Goal: Navigation & Orientation: Find specific page/section

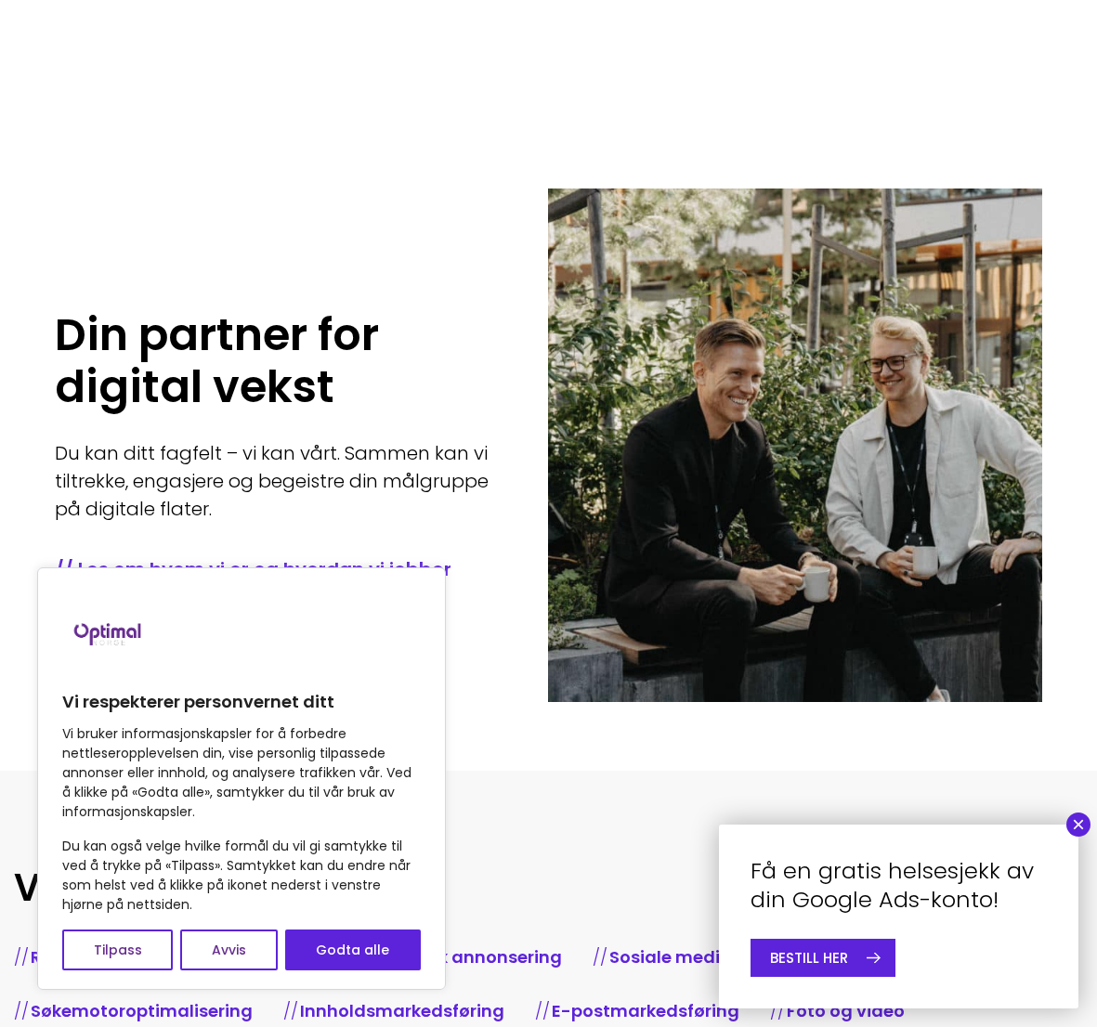
scroll to position [557, 0]
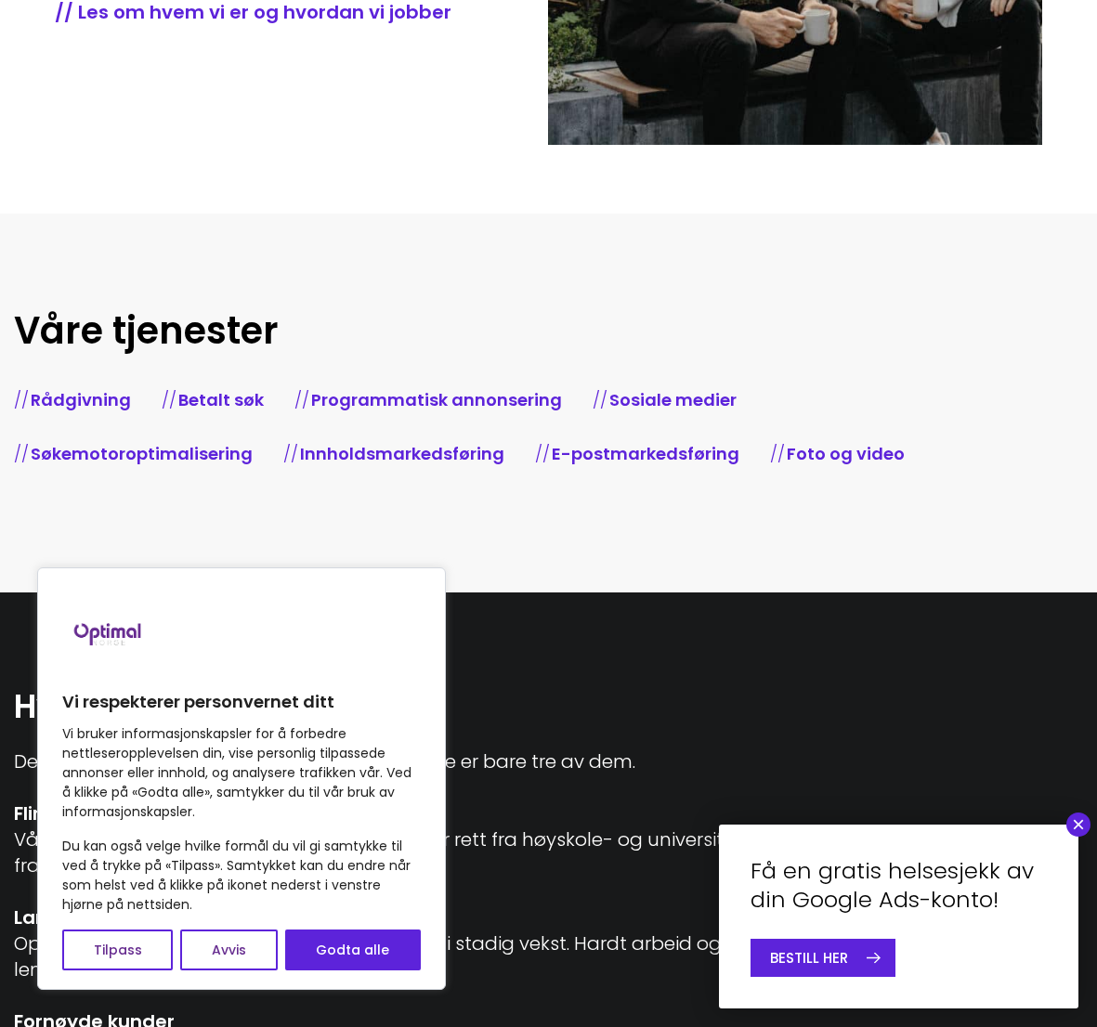
drag, startPoint x: 349, startPoint y: 948, endPoint x: 334, endPoint y: 913, distance: 37.4
click at [349, 948] on button "Godta alle" at bounding box center [353, 950] width 136 height 41
checkbox input "true"
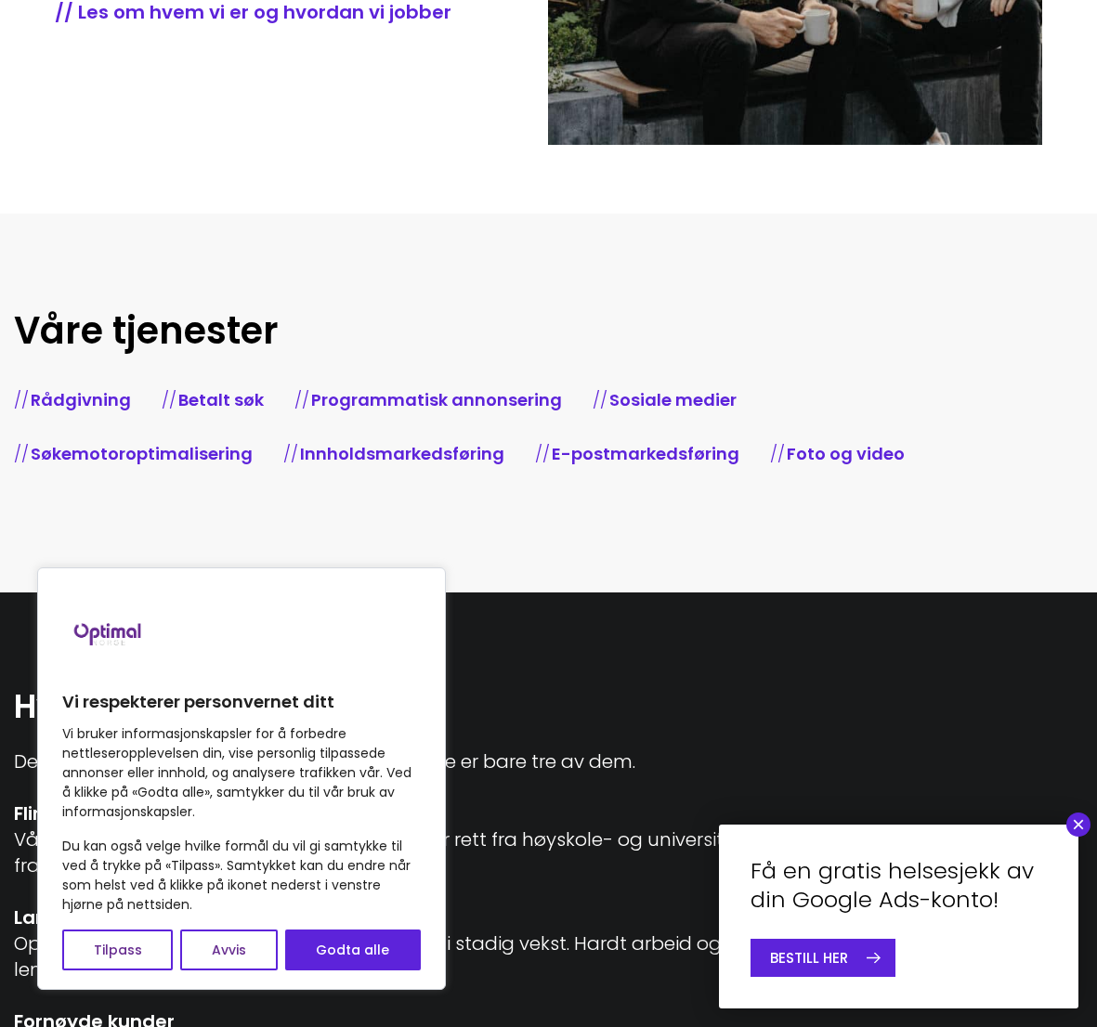
checkbox input "true"
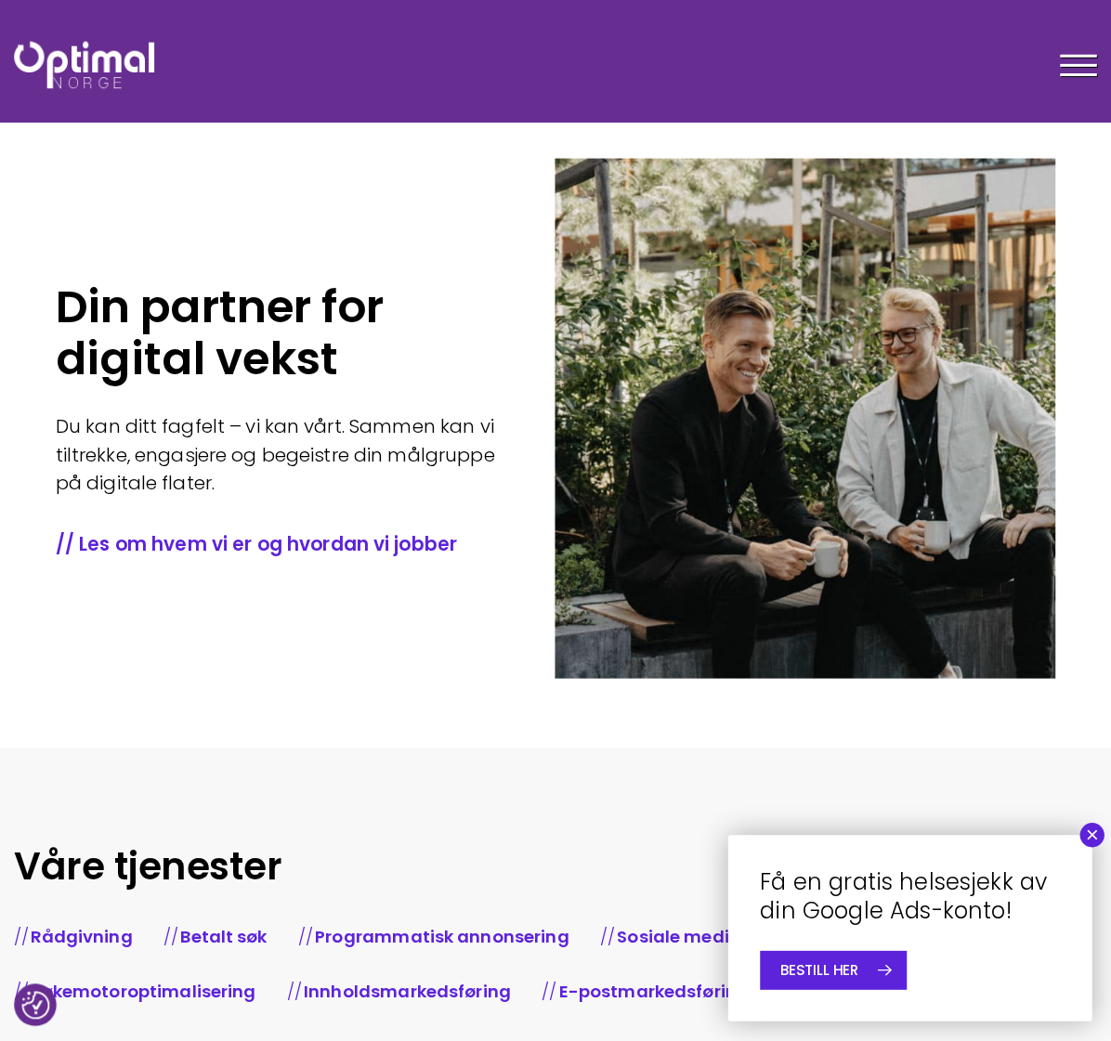
scroll to position [0, 0]
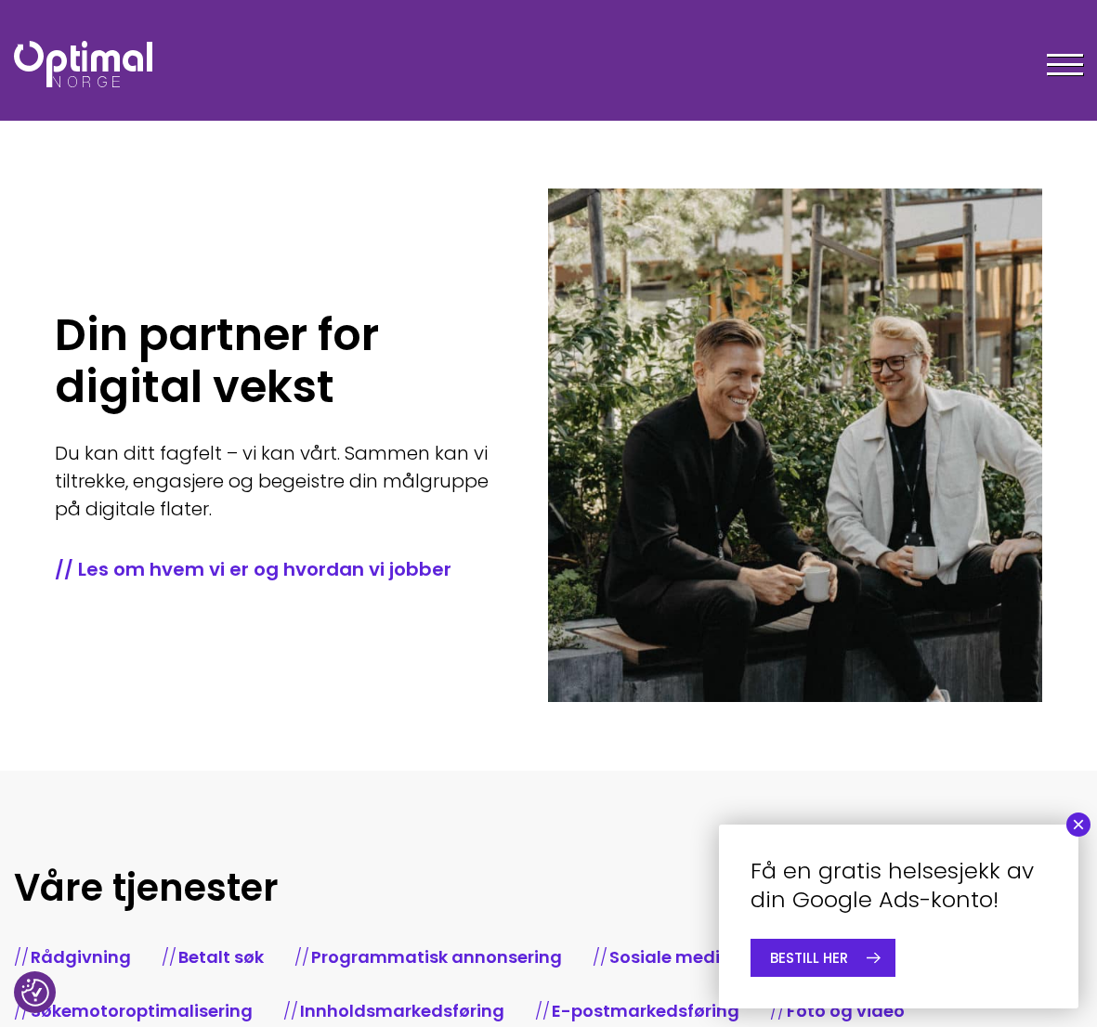
click at [1062, 82] on div at bounding box center [1065, 68] width 36 height 46
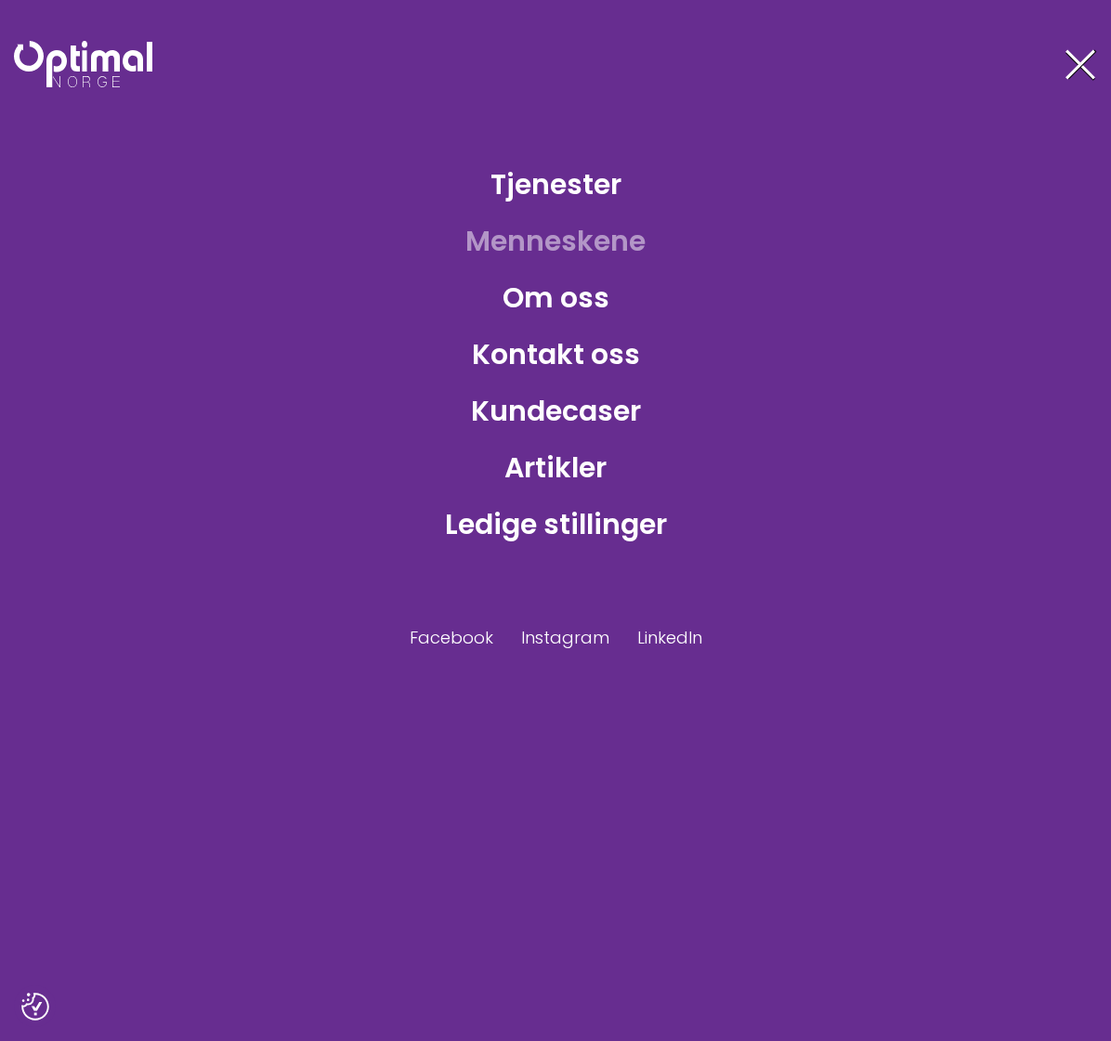
click at [592, 250] on link "Menneskene" at bounding box center [556, 241] width 210 height 60
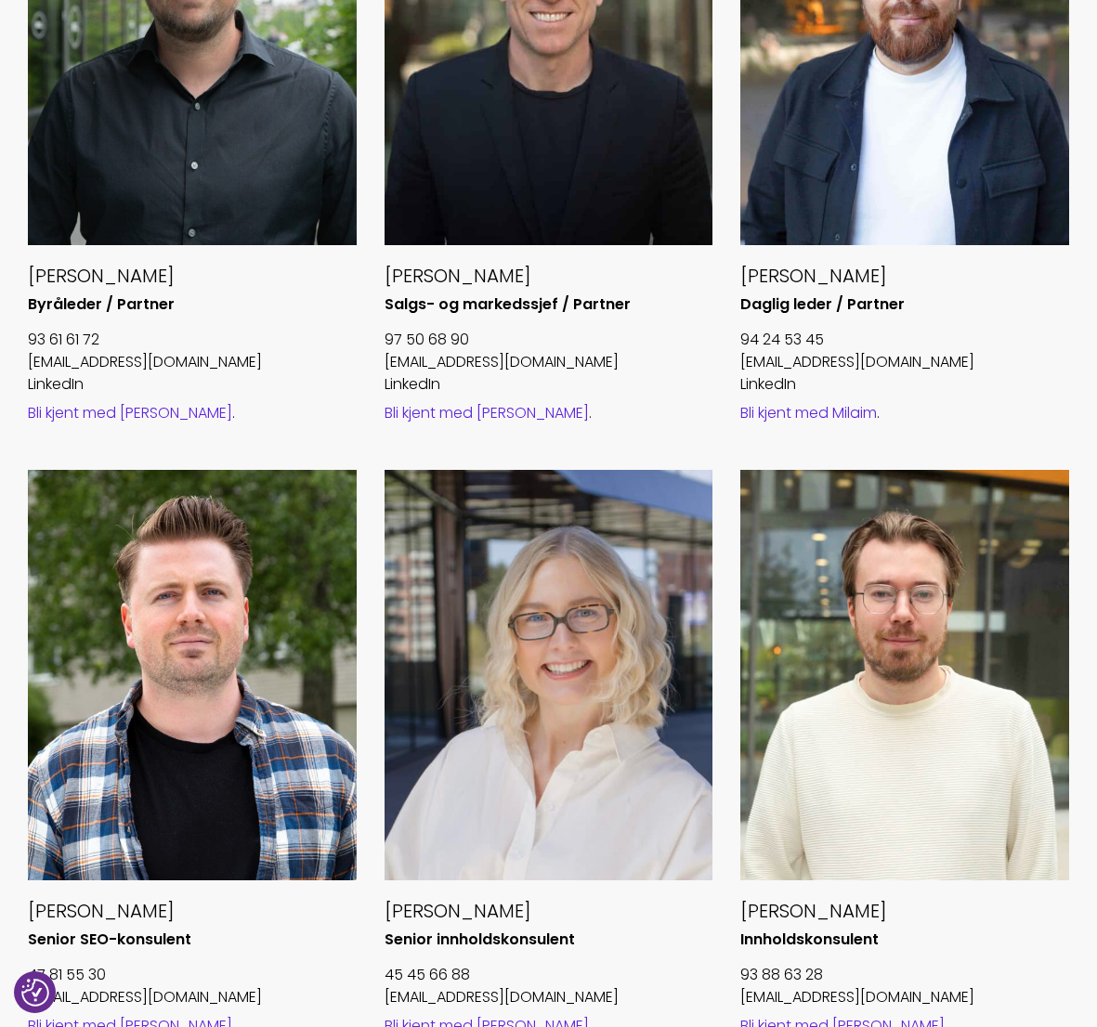
scroll to position [1115, 0]
